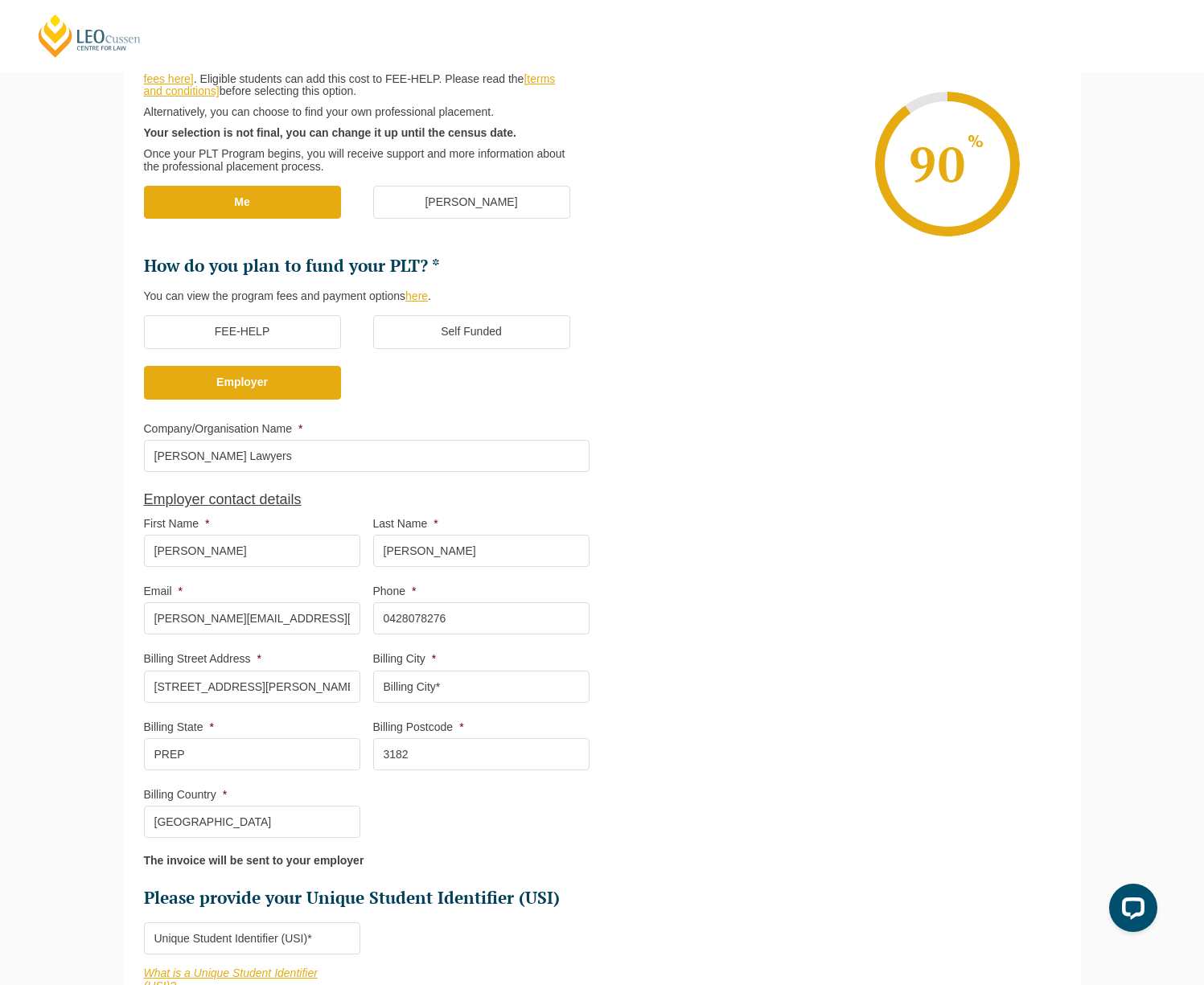
scroll to position [322, 0]
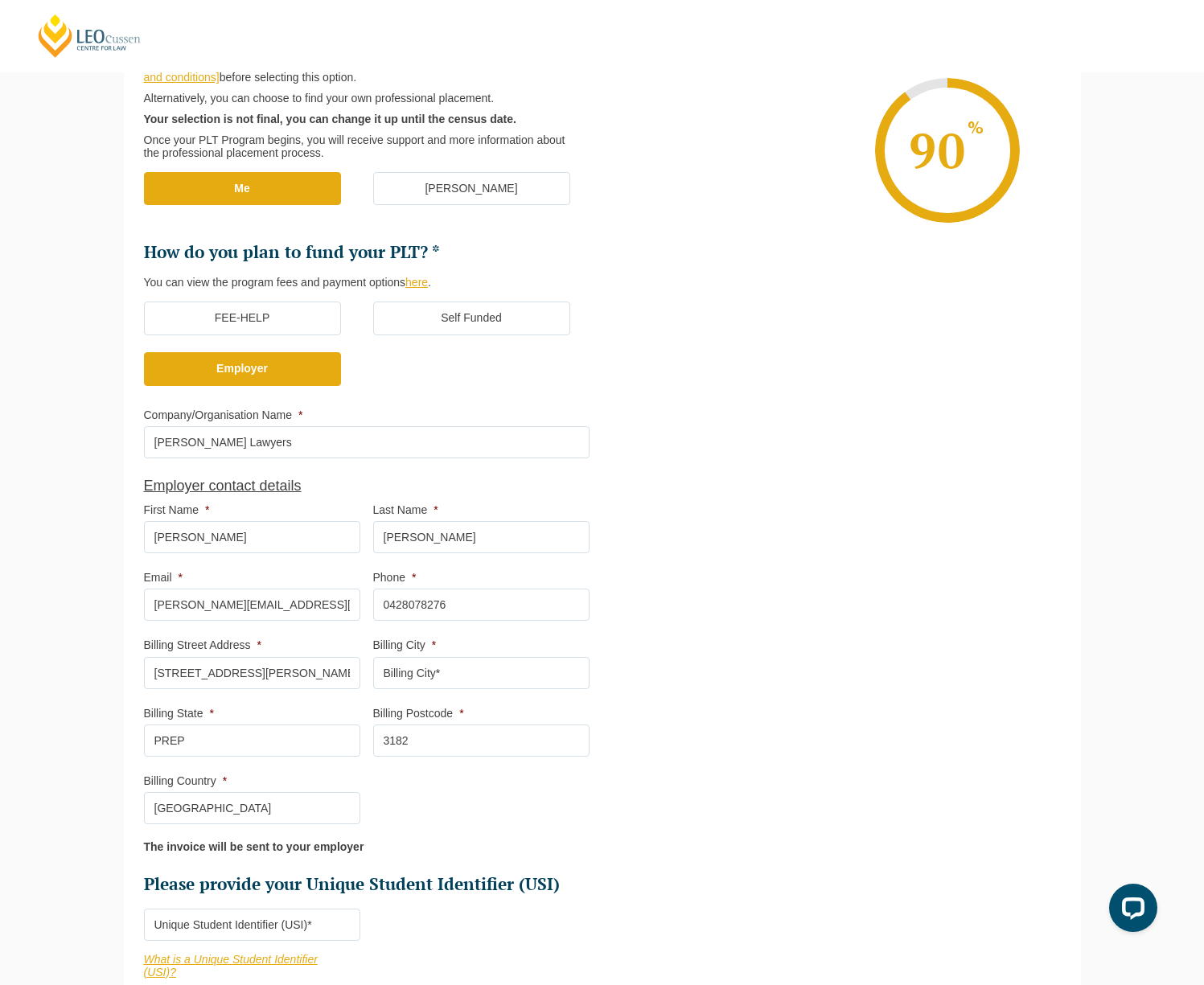
drag, startPoint x: 210, startPoint y: 533, endPoint x: 0, endPoint y: 492, distance: 214.0
click at [36, 499] on div "Please note that your information is saved on our server as you enter it. Step …" at bounding box center [602, 543] width 1204 height 1340
type input "[PERSON_NAME]"
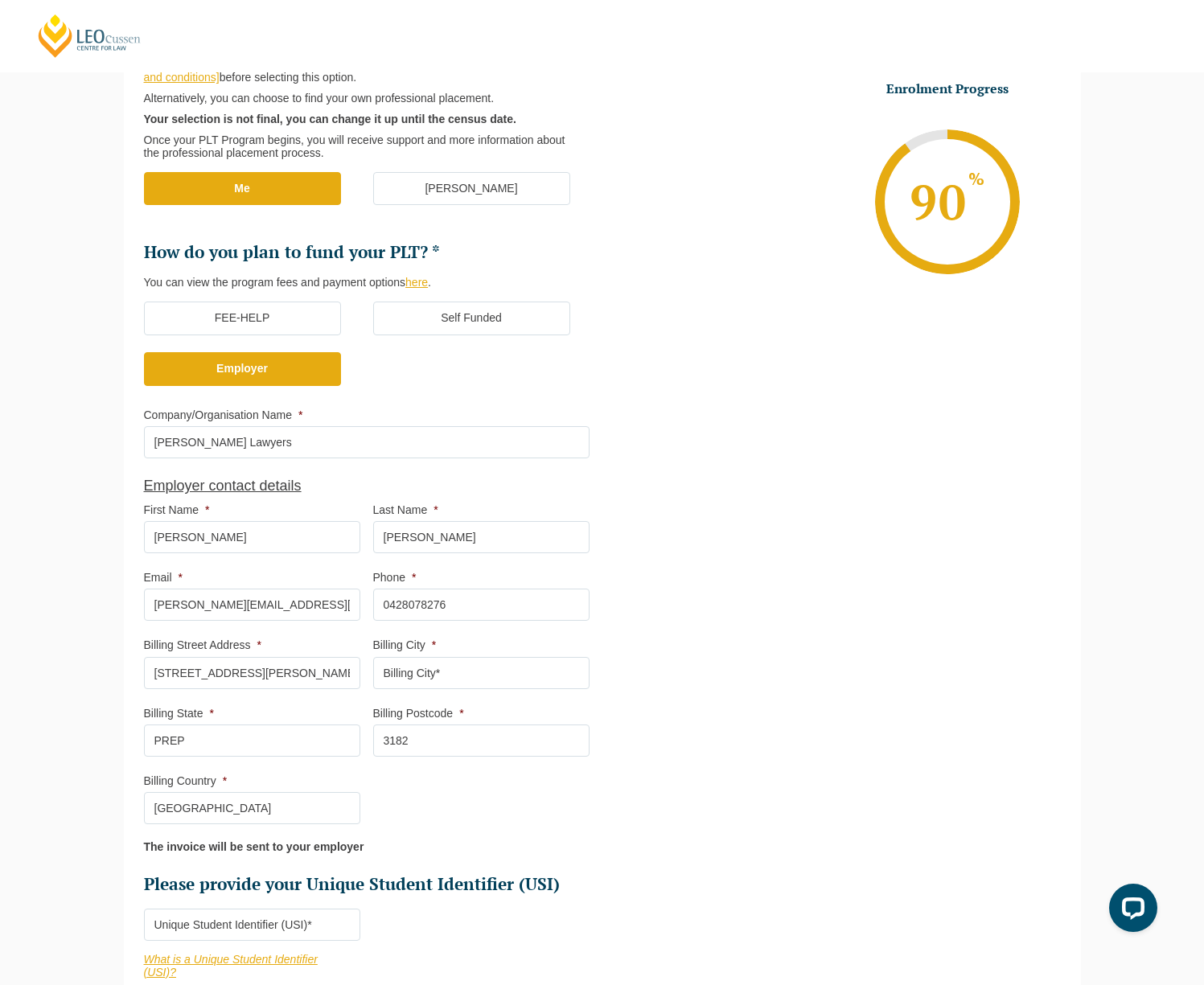
drag, startPoint x: 502, startPoint y: 550, endPoint x: 484, endPoint y: 540, distance: 20.6
click at [484, 540] on input "[PERSON_NAME]" at bounding box center [482, 537] width 216 height 32
drag, startPoint x: 484, startPoint y: 540, endPoint x: 320, endPoint y: 536, distance: 164.0
click at [320, 536] on ul "Who would you like to organise your Professional Placement? [PERSON_NAME] can a…" at bounding box center [373, 442] width 458 height 907
type input "[PERSON_NAME]"
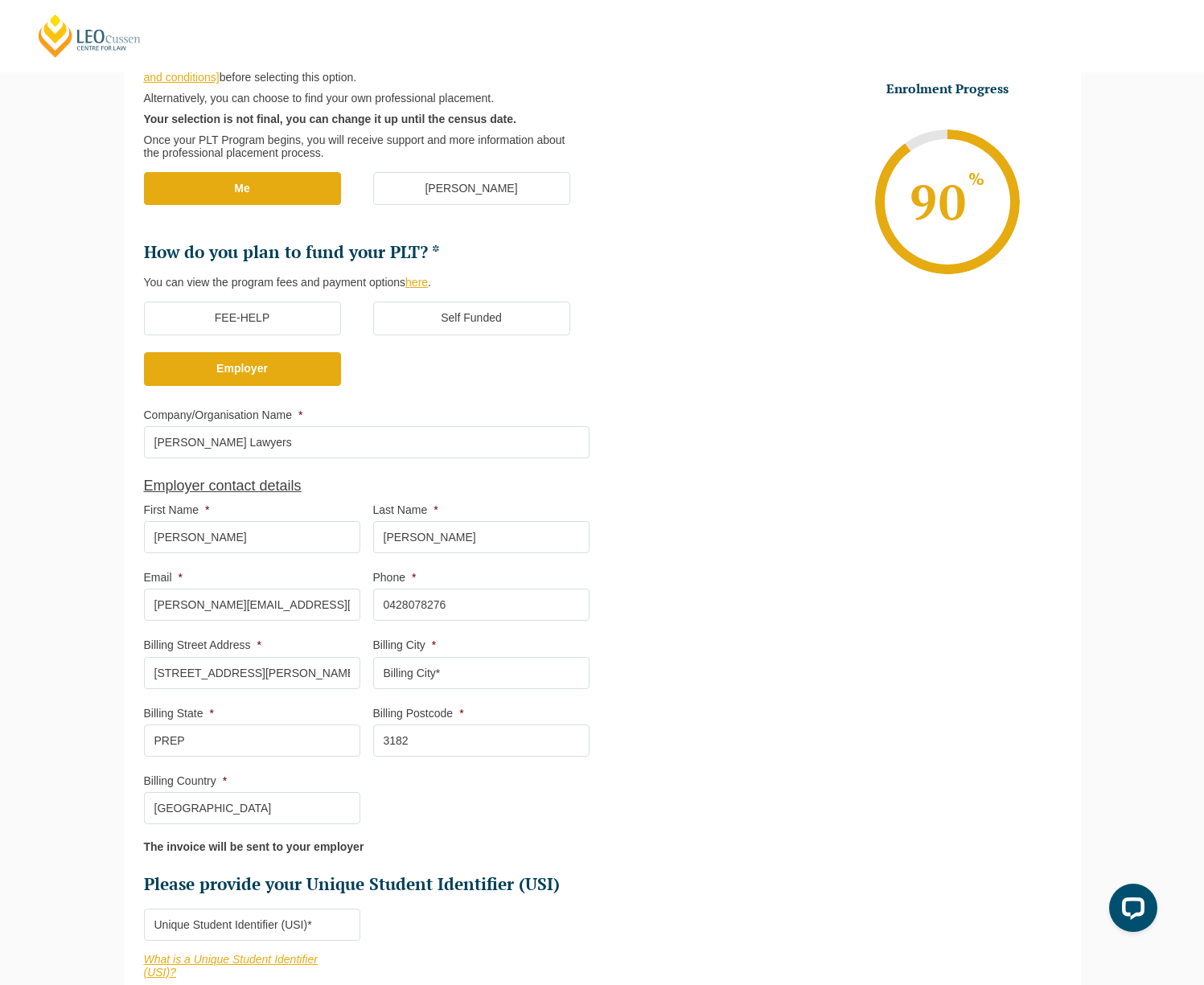
drag, startPoint x: 335, startPoint y: 606, endPoint x: 73, endPoint y: 607, distance: 262.0
click at [75, 609] on div "Please note that your information is saved on our server as you enter it. Step …" at bounding box center [602, 543] width 1204 height 1340
type input "[PERSON_NAME][EMAIL_ADDRESS][DOMAIN_NAME]"
drag, startPoint x: 500, startPoint y: 616, endPoint x: 211, endPoint y: 613, distance: 289.0
click at [211, 613] on ul "Who would you like to organise your Professional Placement? [PERSON_NAME] can a…" at bounding box center [373, 442] width 458 height 907
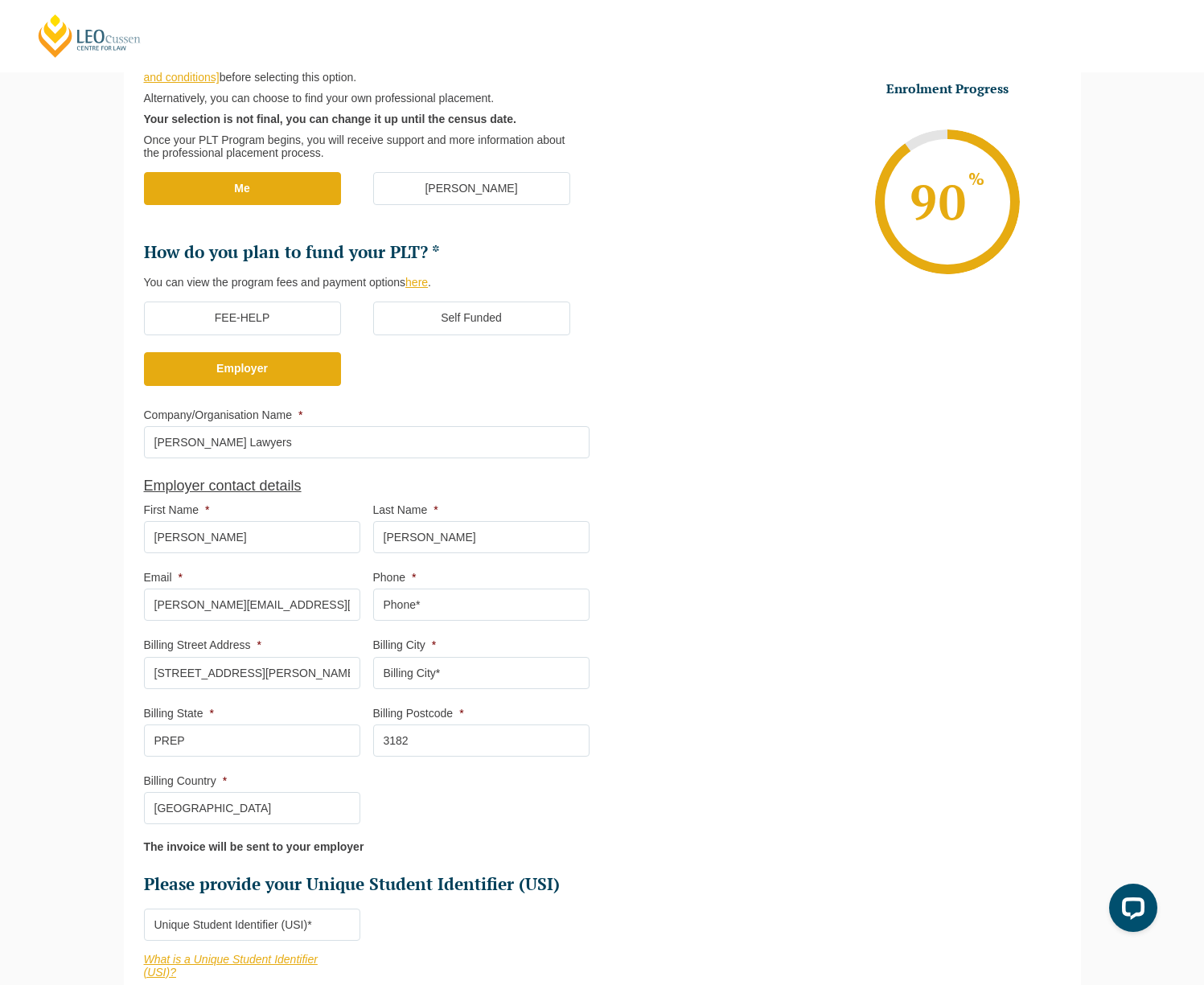
drag, startPoint x: 457, startPoint y: 598, endPoint x: 447, endPoint y: 598, distance: 10.0
click at [457, 598] on input "Phone *" at bounding box center [482, 605] width 216 height 32
type input "0398560223"
drag, startPoint x: 280, startPoint y: 672, endPoint x: -23, endPoint y: 661, distance: 303.2
click at [0, 661] on html "[PERSON_NAME] Centre for Law Search here Practical Legal Training Our Practical…" at bounding box center [602, 170] width 1204 height 985
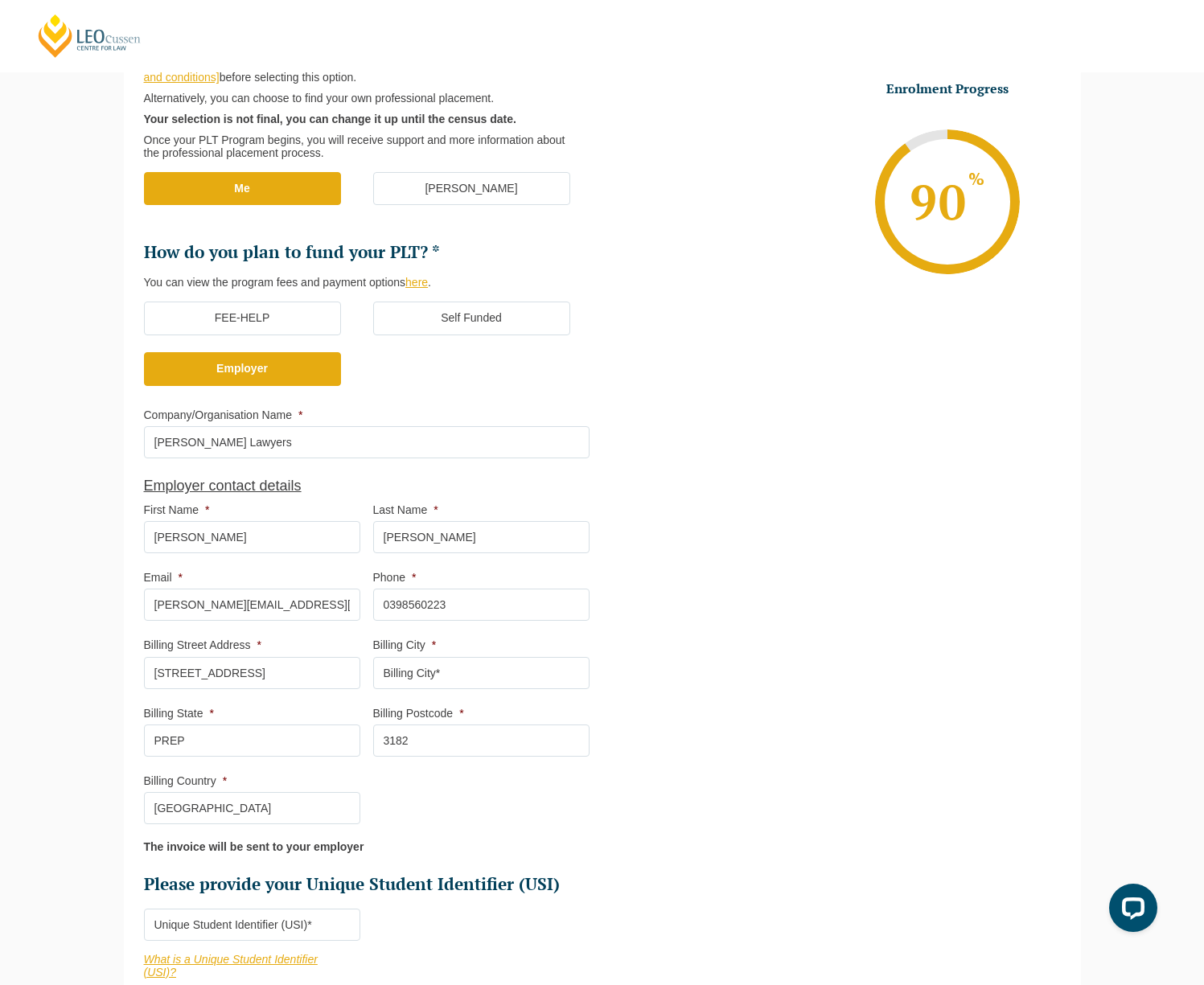
type input "[STREET_ADDRESS]"
drag, startPoint x: 527, startPoint y: 673, endPoint x: 48, endPoint y: 678, distance: 479.0
click at [49, 678] on div "Please note that your information is saved on our server as you enter it. Step …" at bounding box center [602, 543] width 1204 height 1340
type input "[GEOGRAPHIC_DATA]"
drag, startPoint x: 250, startPoint y: 746, endPoint x: -74, endPoint y: 740, distance: 324.1
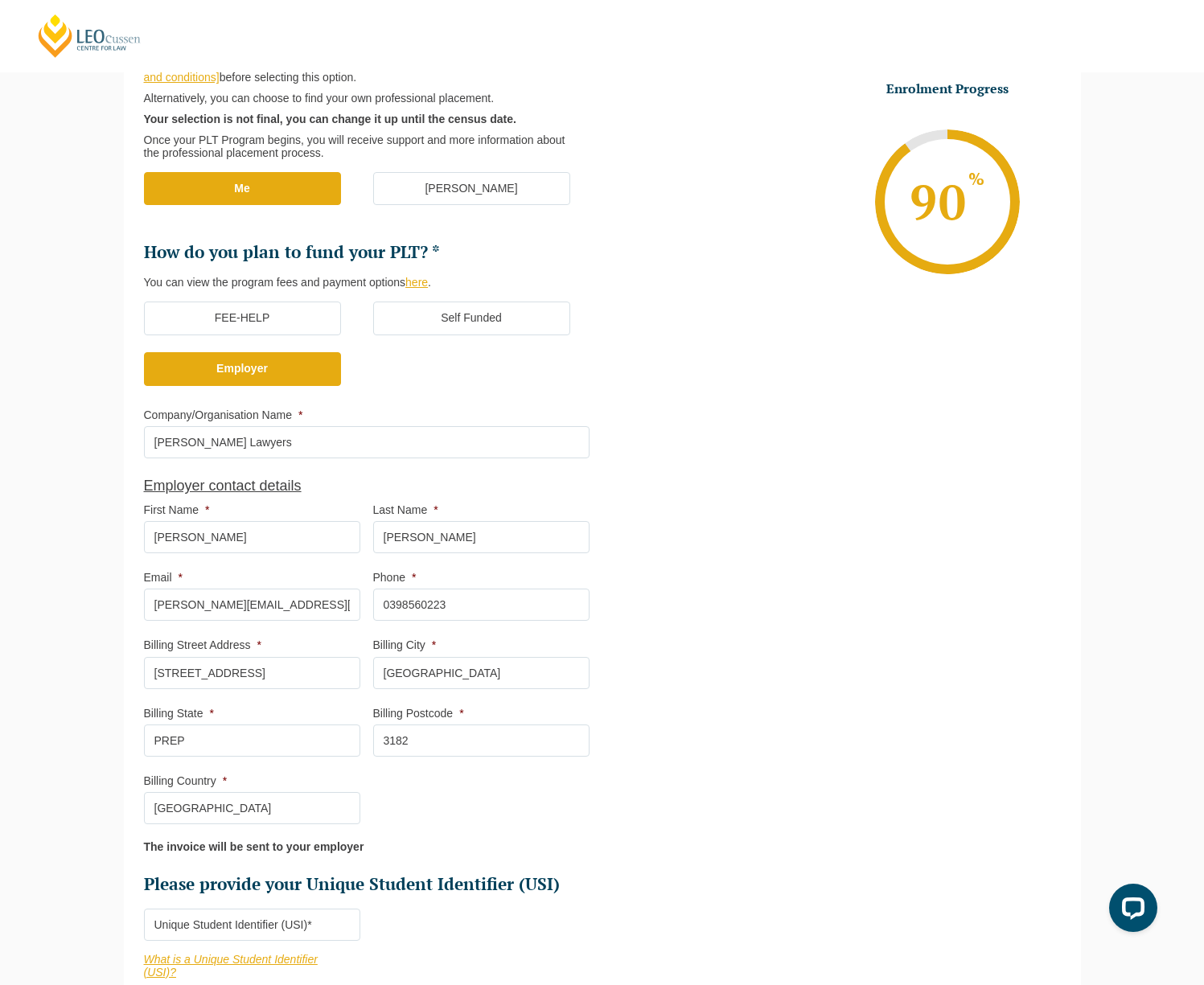
click at [0, 663] on html "[PERSON_NAME] Centre for Law Search here Practical Legal Training Our Practical…" at bounding box center [602, 170] width 1204 height 985
type input "VIC"
click at [479, 755] on input "3182" at bounding box center [482, 741] width 216 height 32
drag, startPoint x: 441, startPoint y: 744, endPoint x: 220, endPoint y: 732, distance: 221.3
click at [220, 732] on ul "Who would you like to organise your Professional Placement? [PERSON_NAME] can a…" at bounding box center [373, 442] width 458 height 907
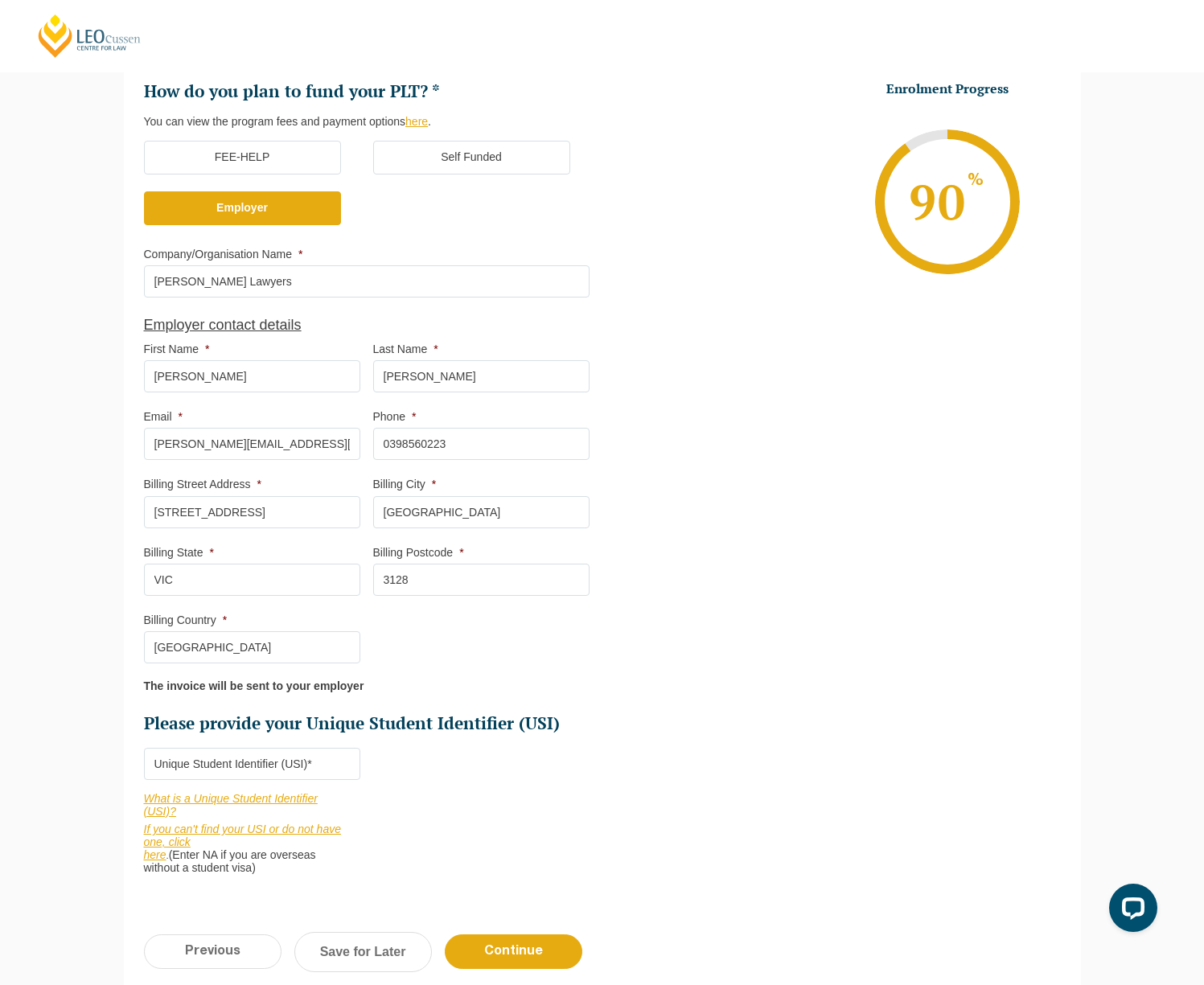
scroll to position [563, 0]
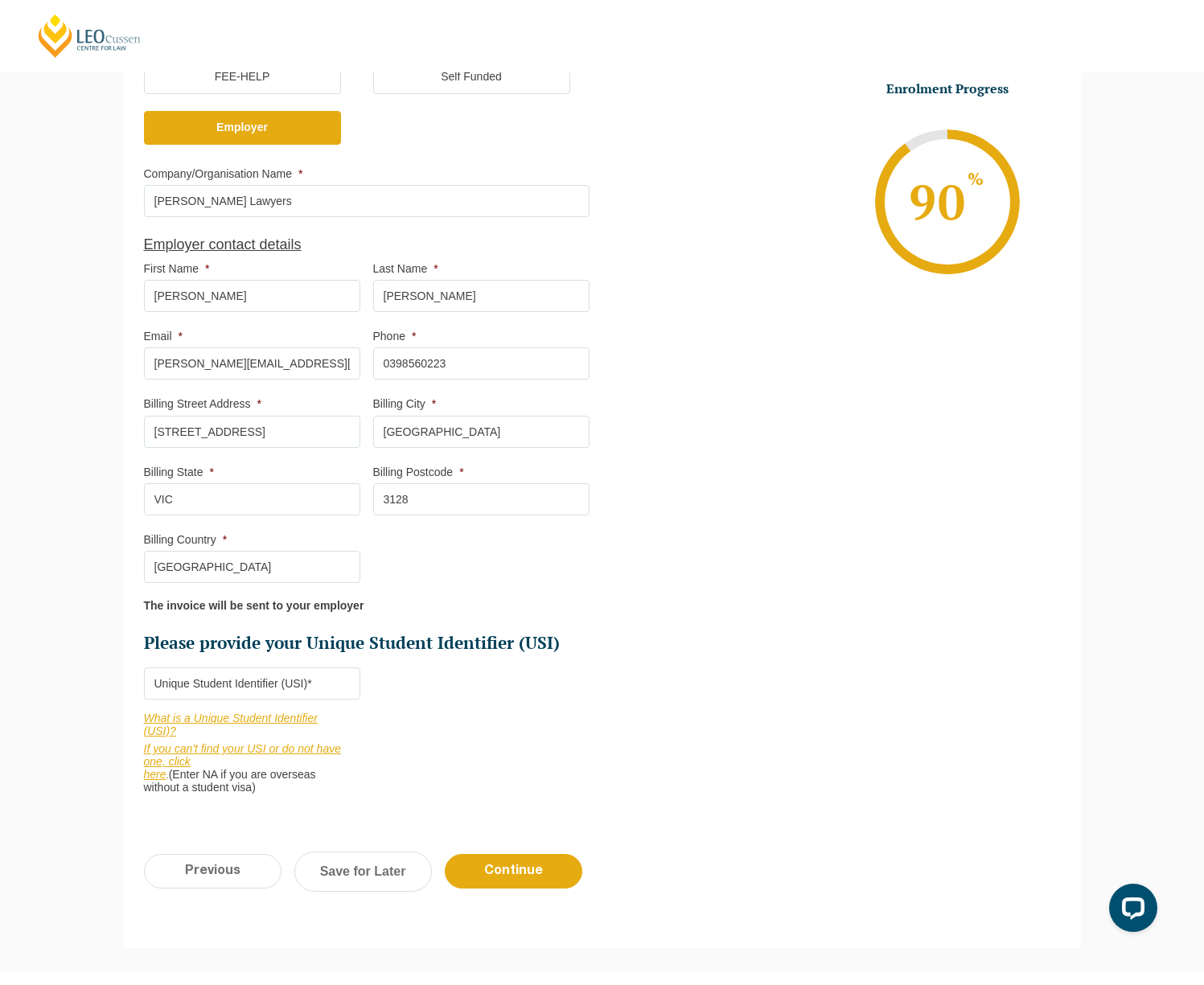
type input "3128"
click at [288, 674] on input "Please provide your Unique Student Identifier (USI) *" at bounding box center [252, 683] width 216 height 32
type input "USI000064104"
click at [559, 707] on li "Who would you like to organise your Professional Placement? [PERSON_NAME] can a…" at bounding box center [373, 279] width 458 height 1064
click at [551, 874] on input "Continue" at bounding box center [513, 871] width 137 height 35
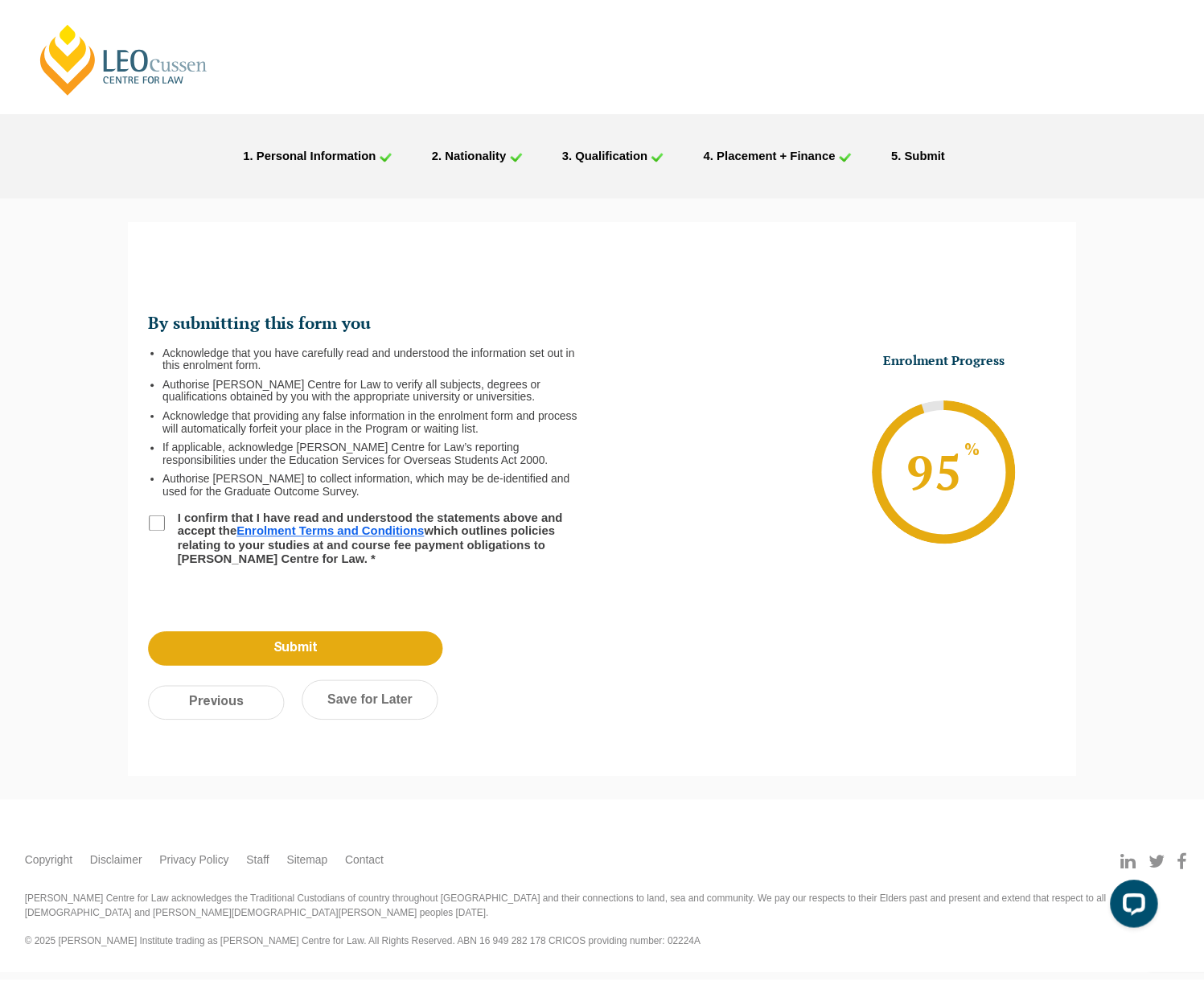
scroll to position [0, 0]
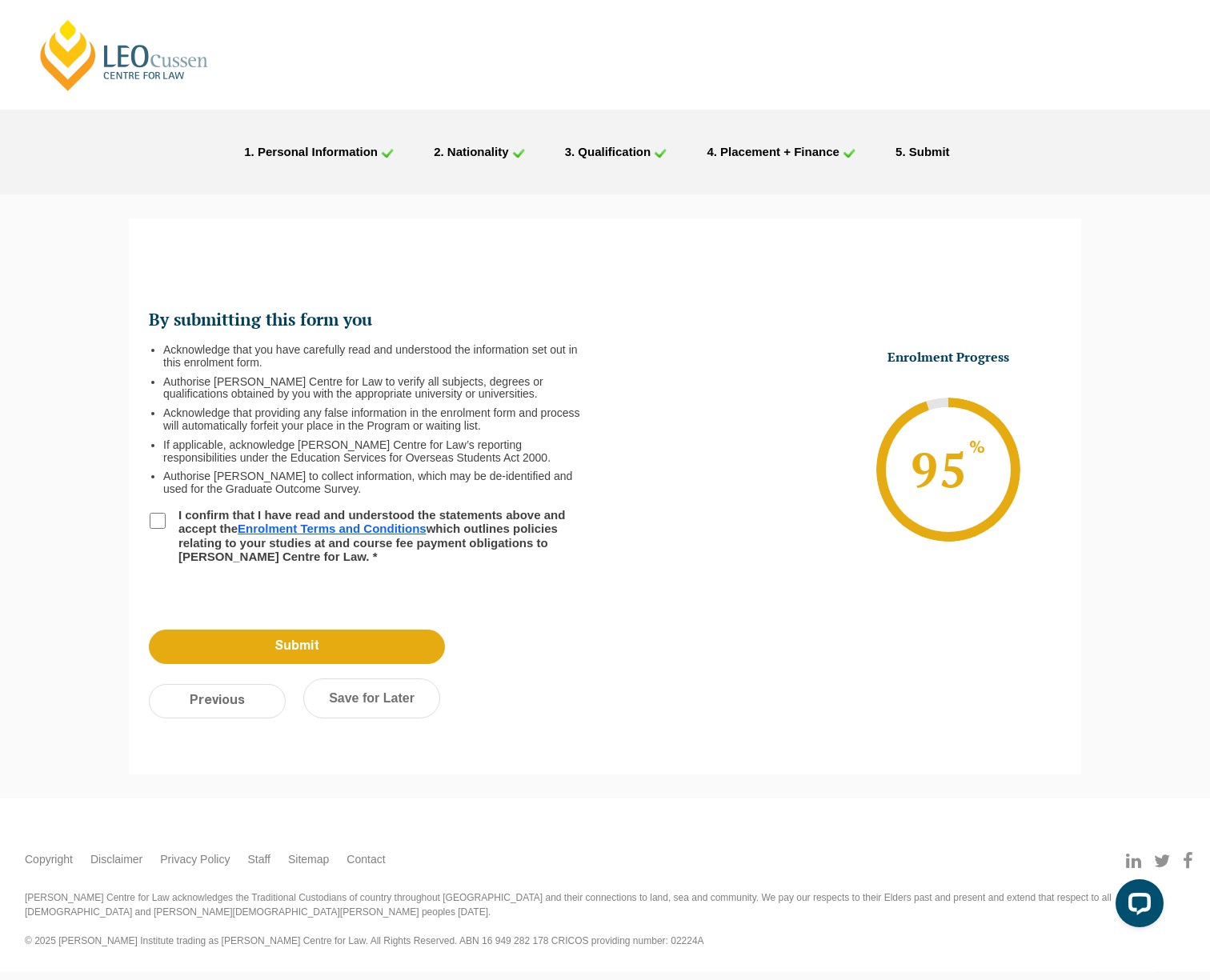
click at [156, 521] on input "I confirm that I have read and understood the statements above and accept the E…" at bounding box center [157, 521] width 16 height 16
checkbox input "true"
click at [316, 637] on input "Submit" at bounding box center [296, 647] width 296 height 35
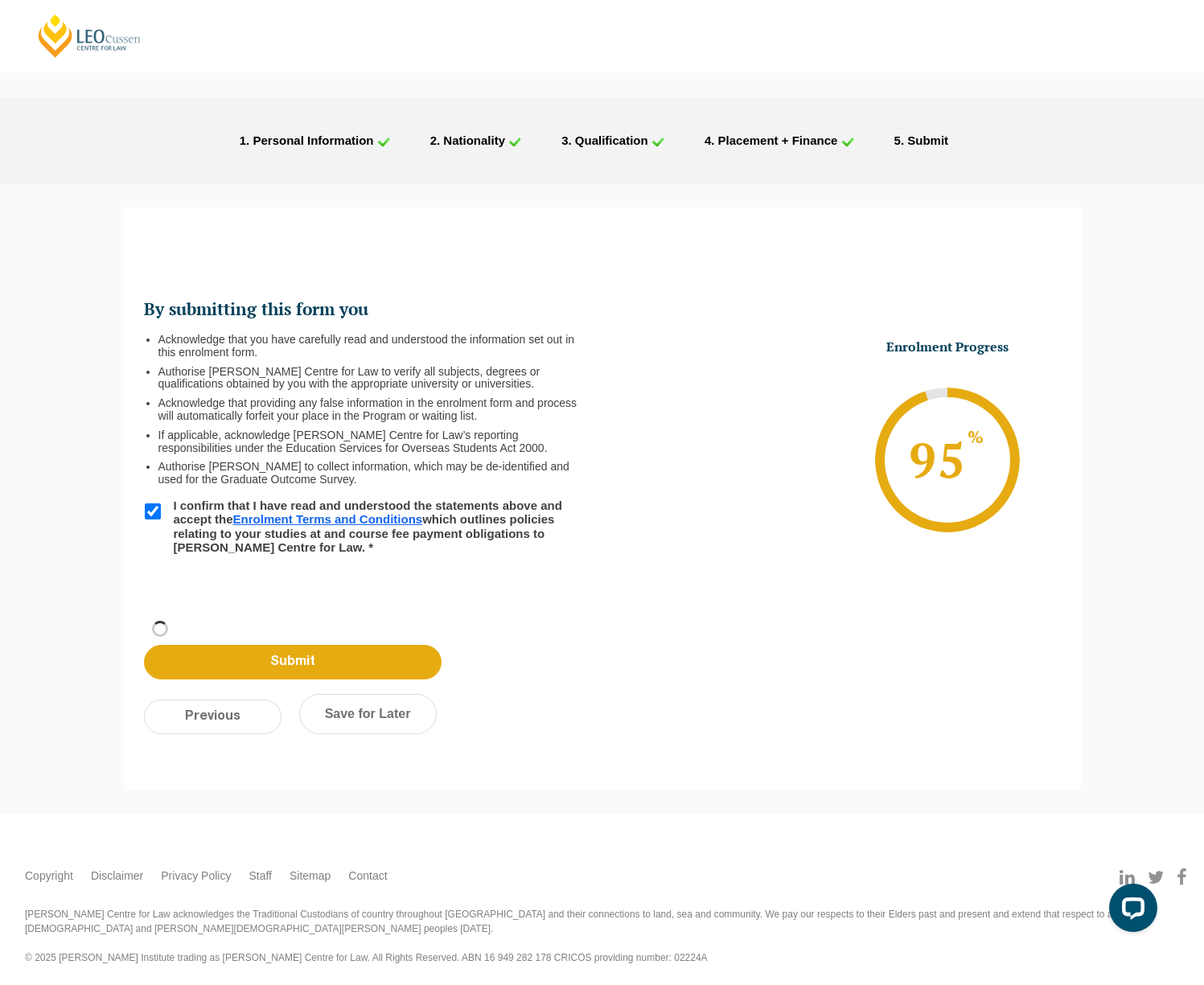
scroll to position [16, 0]
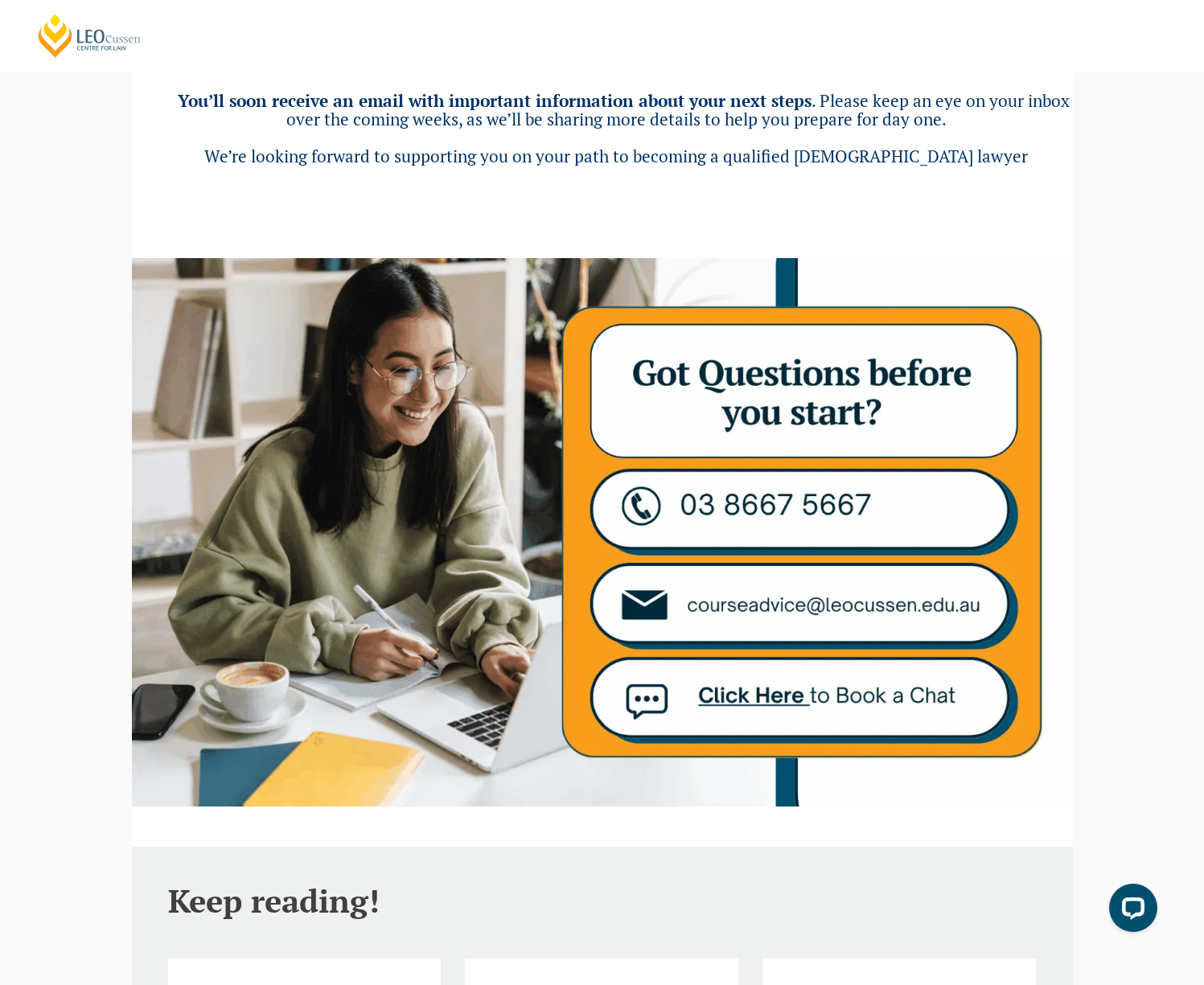
scroll to position [241, 0]
